Goal: Task Accomplishment & Management: Manage account settings

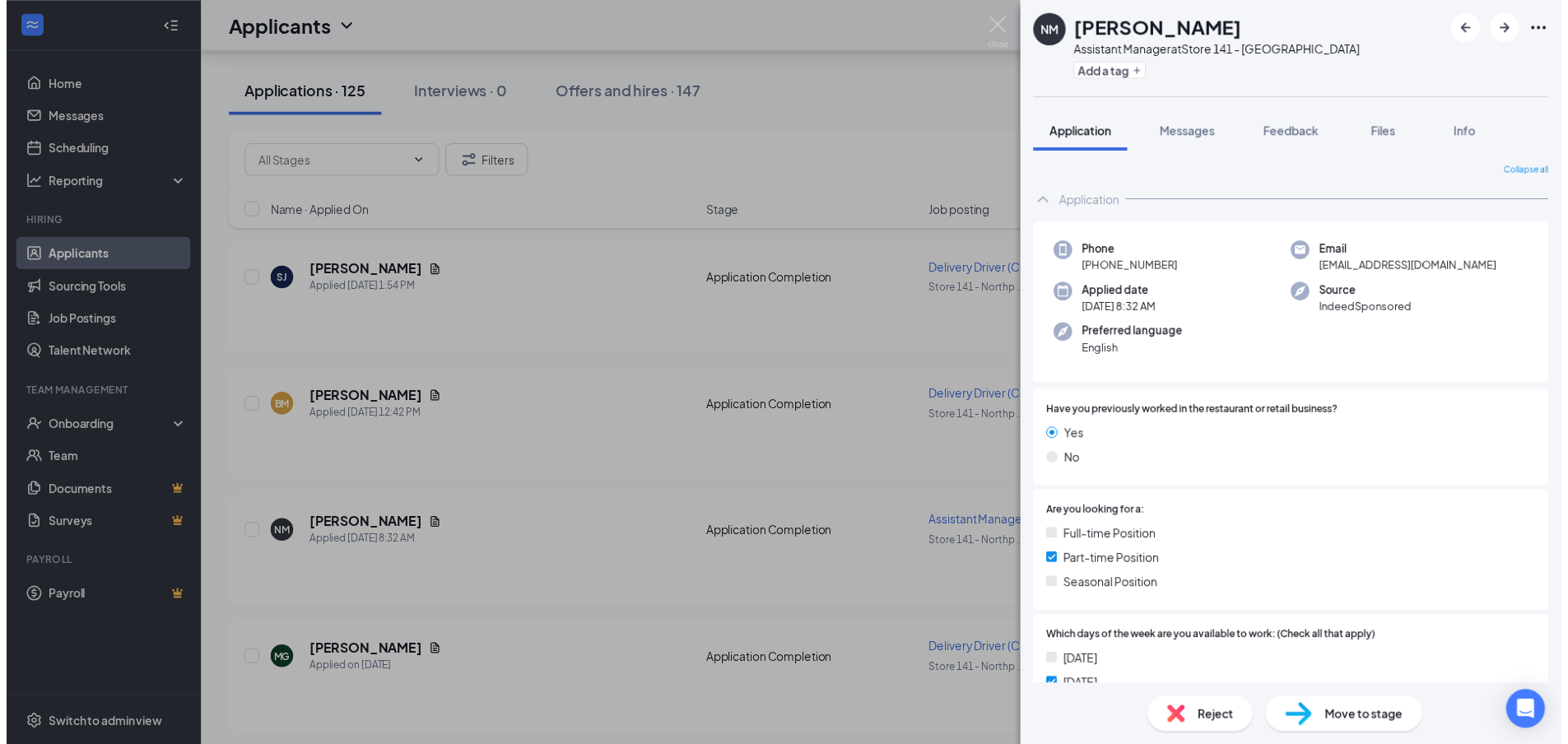
scroll to position [988, 0]
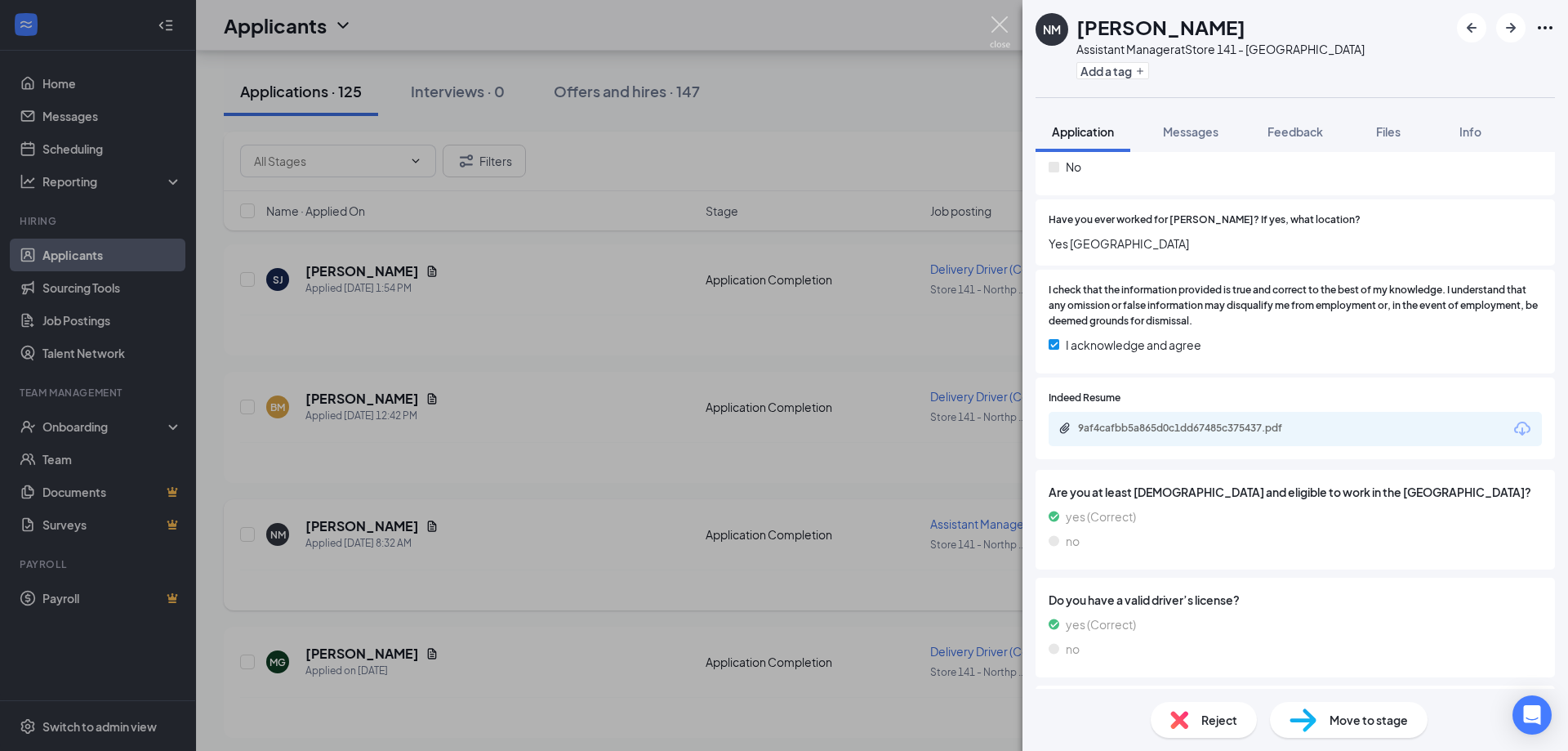
drag, startPoint x: 995, startPoint y: 31, endPoint x: 664, endPoint y: 576, distance: 637.6
click at [996, 31] on img at bounding box center [1000, 32] width 20 height 32
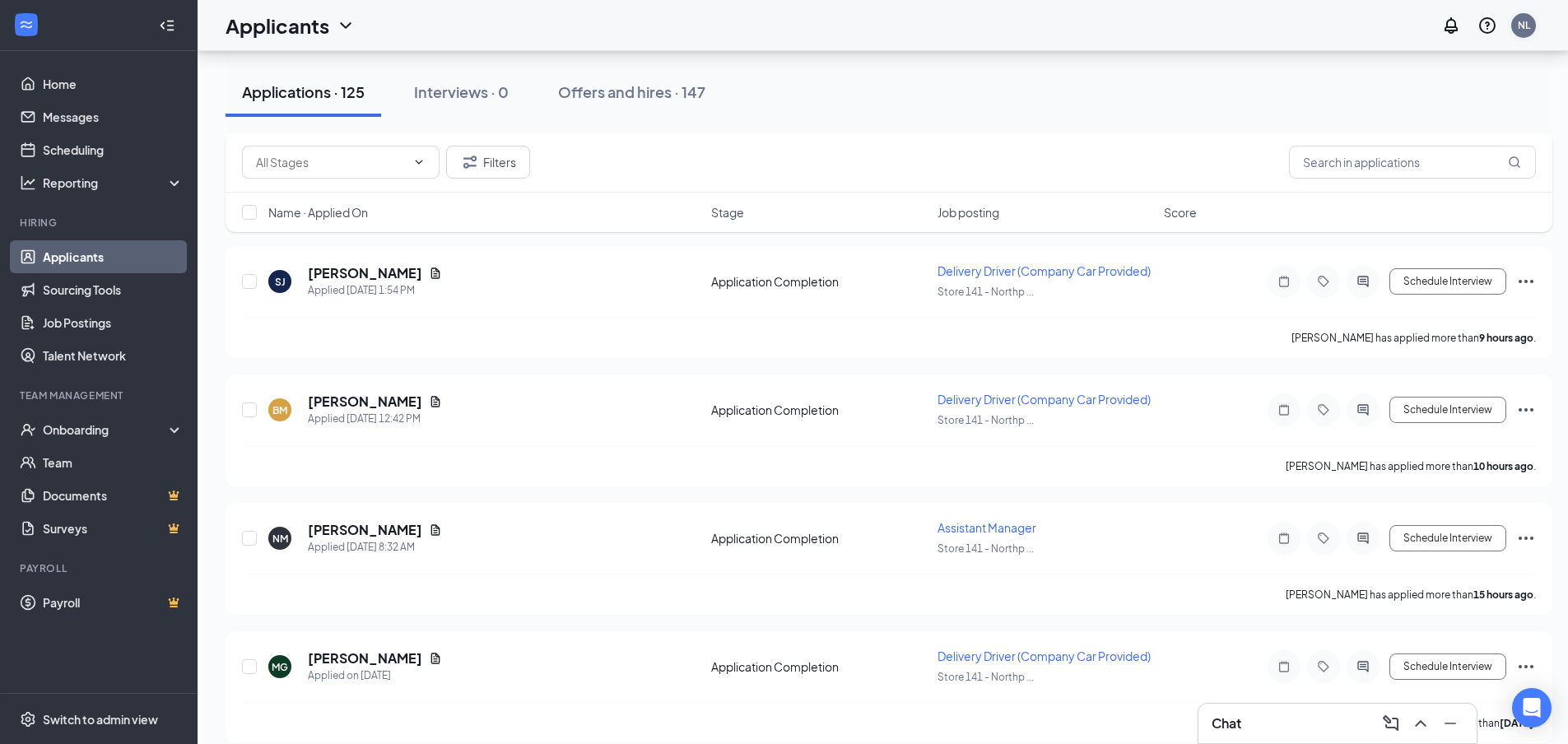
click at [1530, 25] on div "NL" at bounding box center [1524, 25] width 13 height 14
click at [1395, 268] on div "Log out" at bounding box center [1453, 268] width 178 height 16
